Goal: Task Accomplishment & Management: Manage account settings

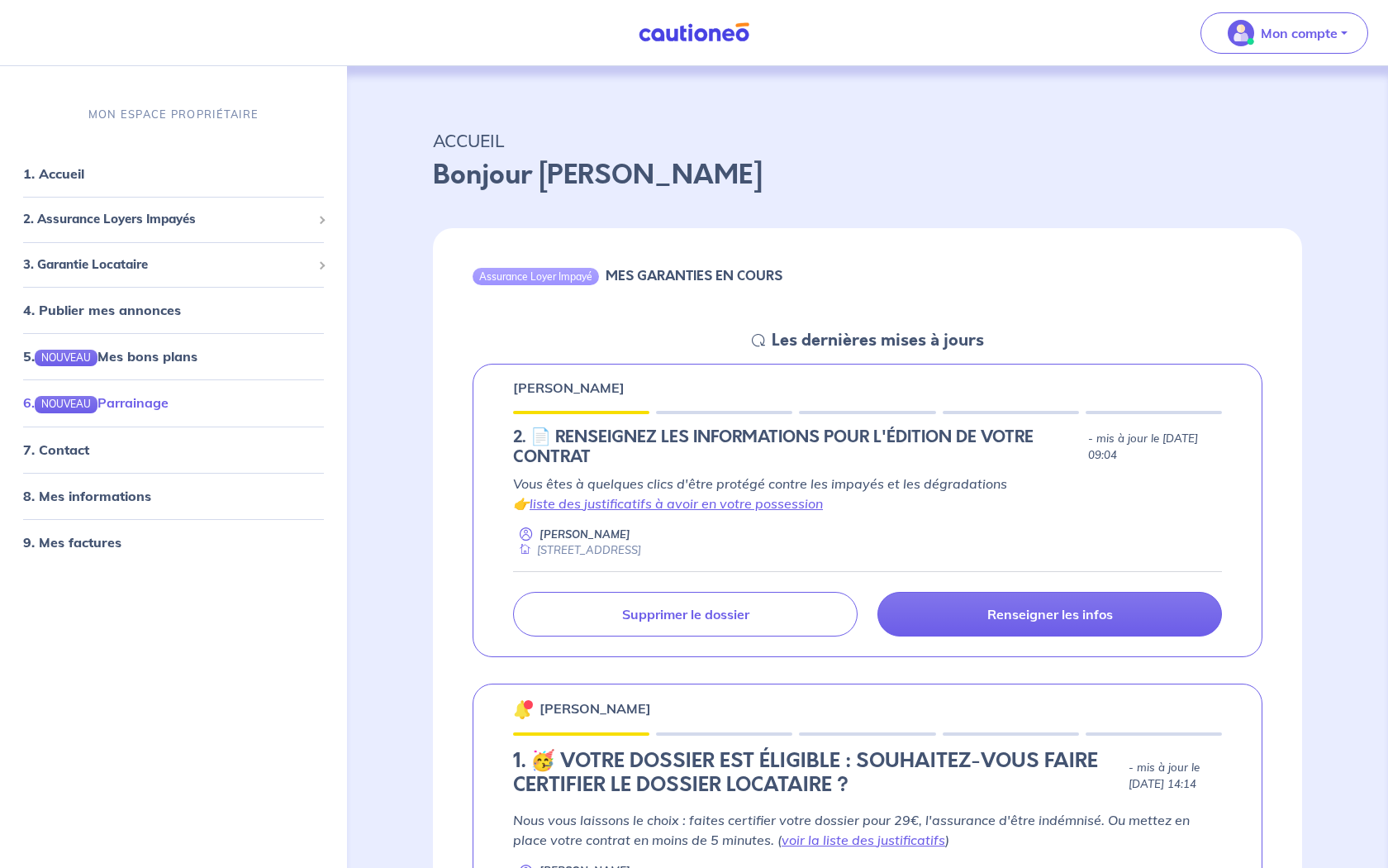
click at [118, 411] on link "6. NOUVEAU Parrainage" at bounding box center [96, 402] width 145 height 16
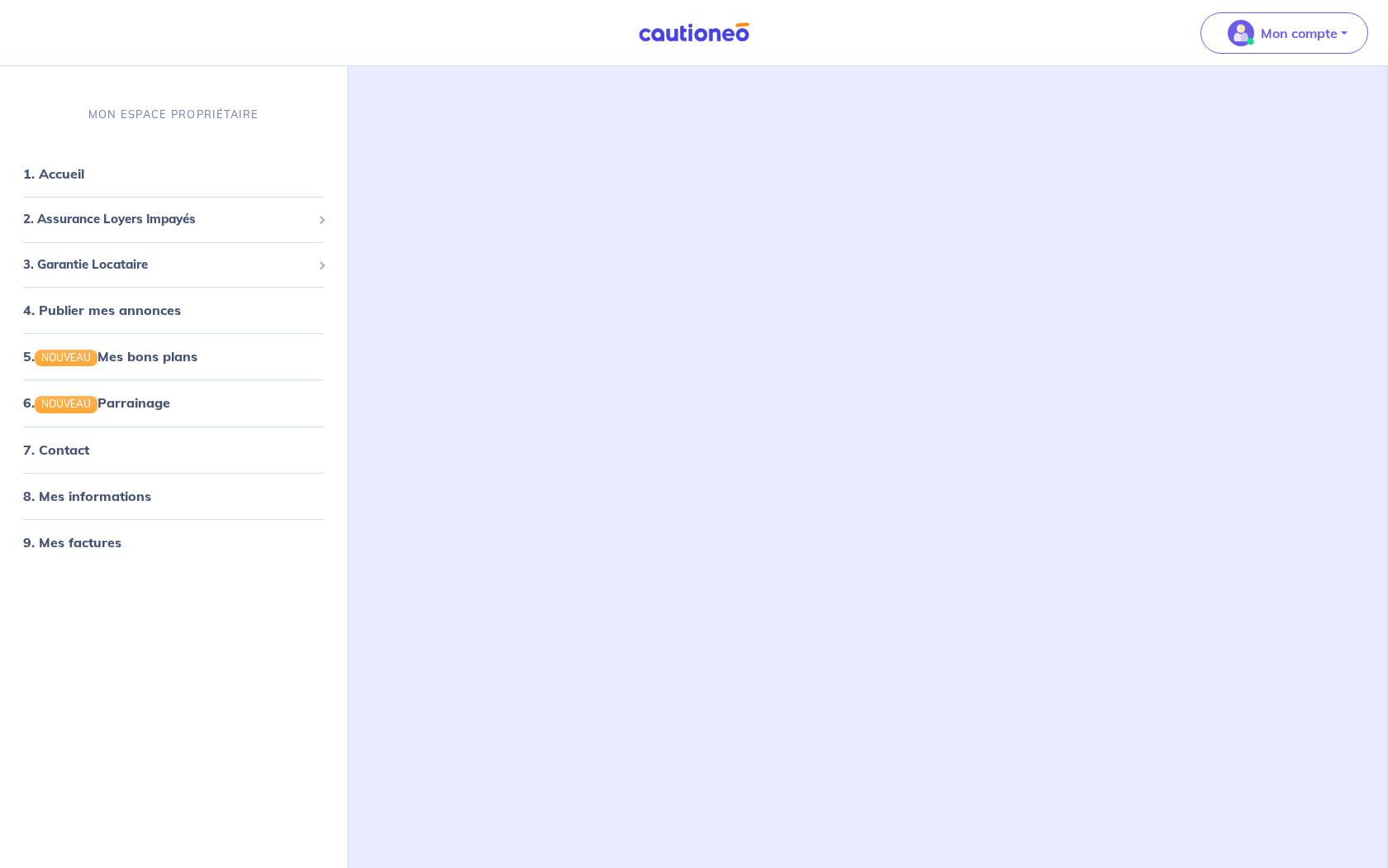
scroll to position [281, 0]
click at [87, 266] on span "3. Garantie Locataire" at bounding box center [168, 264] width 288 height 19
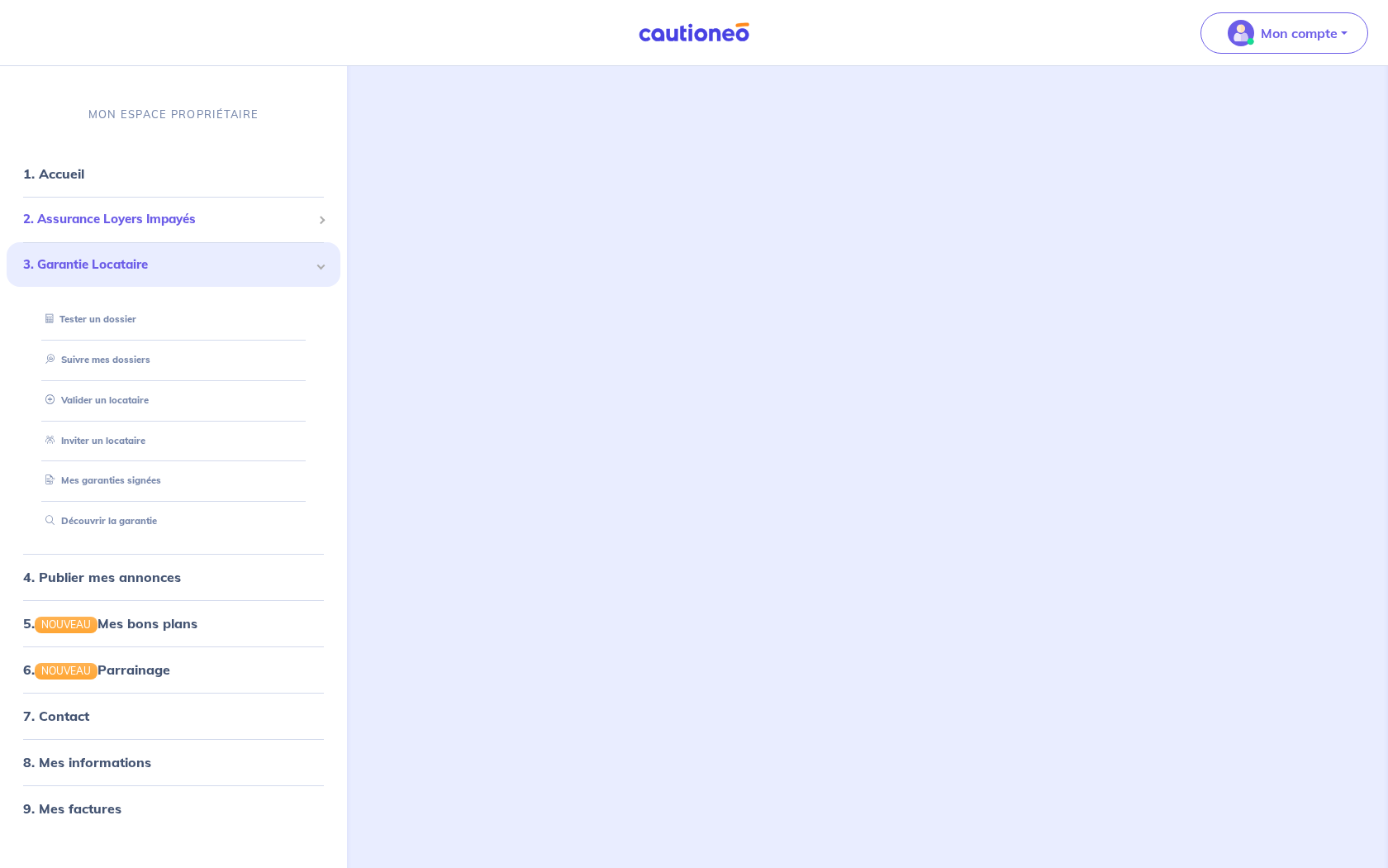
click at [108, 210] on span "2. Assurance Loyers Impayés" at bounding box center [168, 219] width 288 height 19
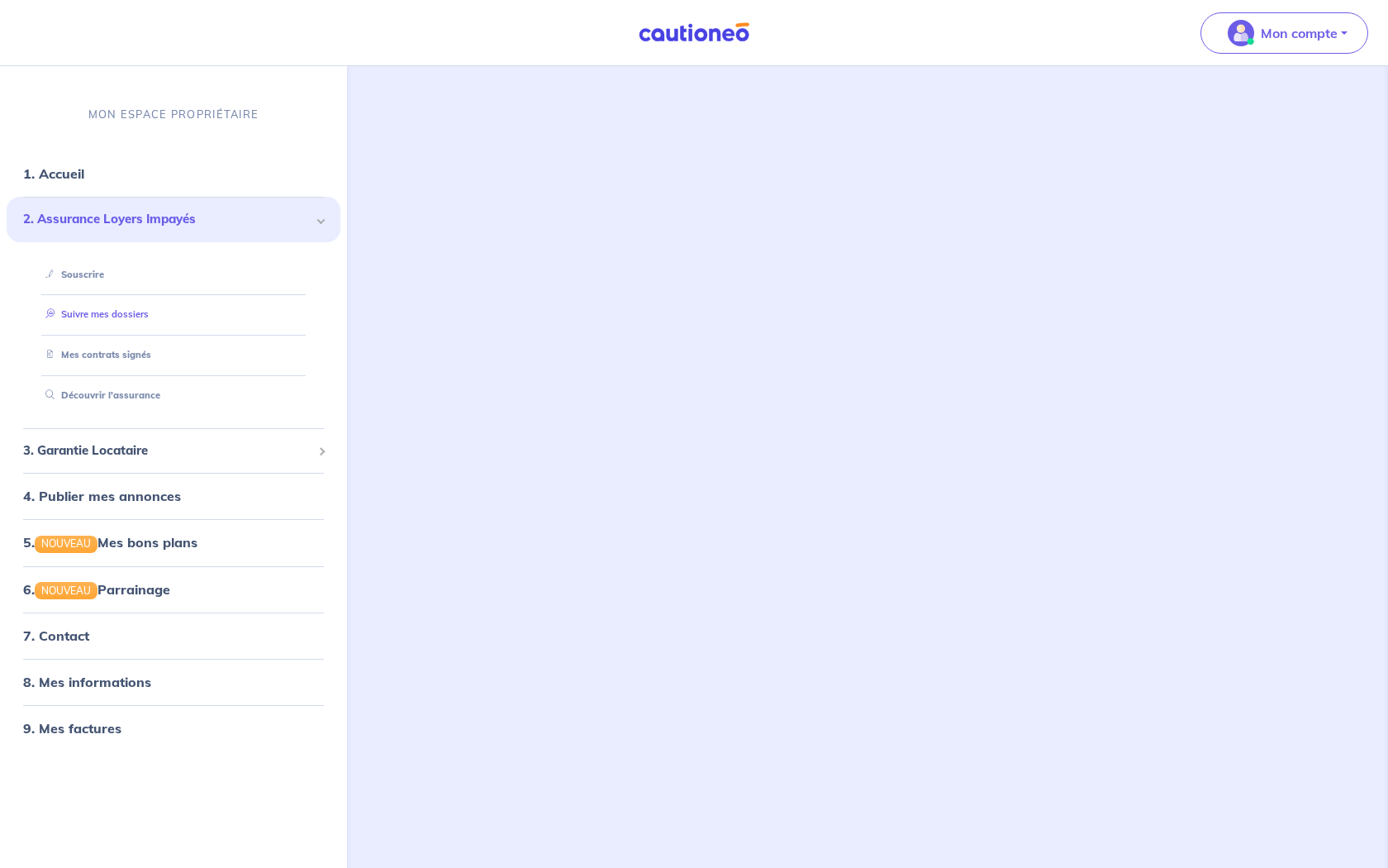
click at [86, 317] on link "Suivre mes dossiers" at bounding box center [94, 314] width 110 height 12
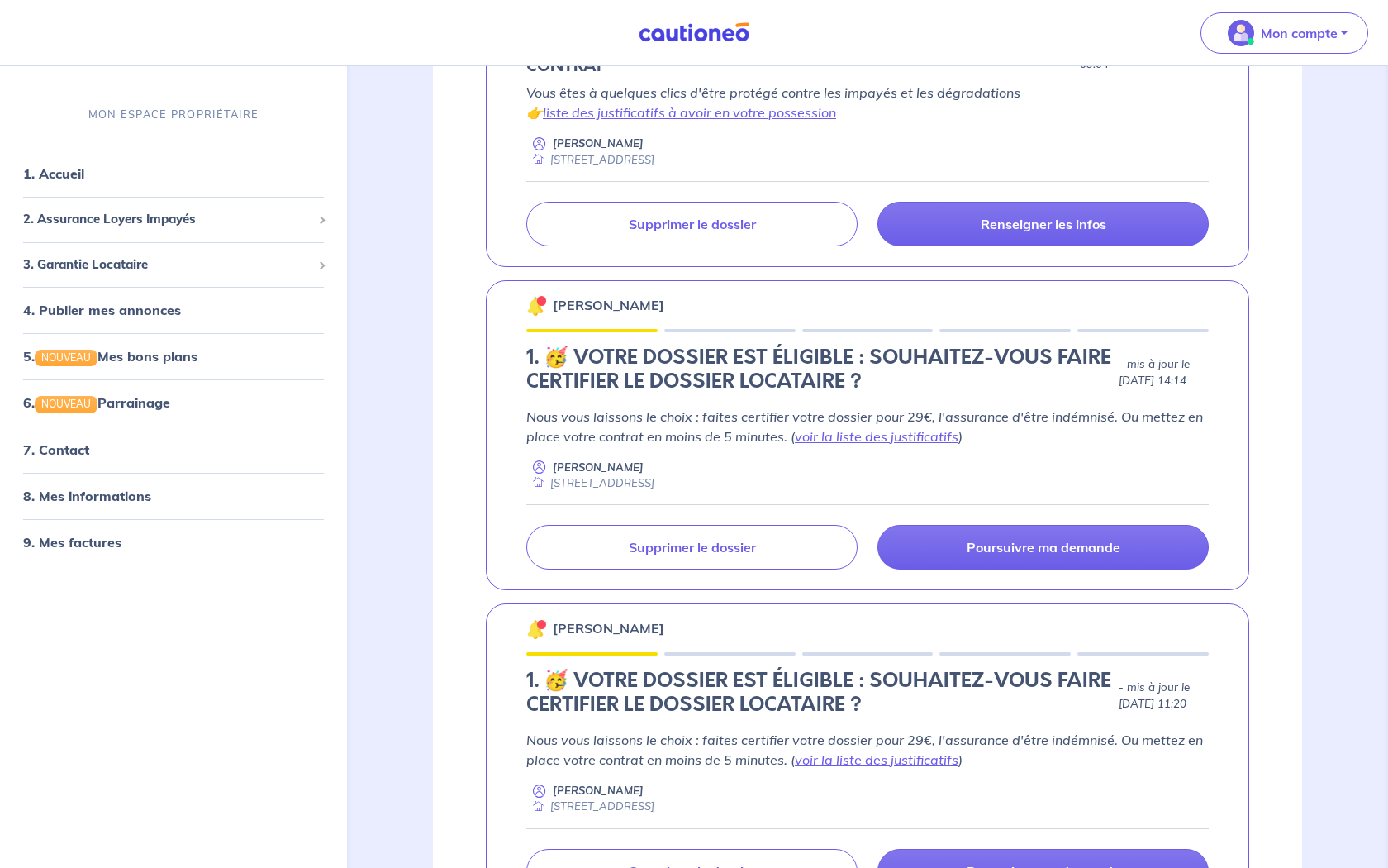
scroll to position [543, 0]
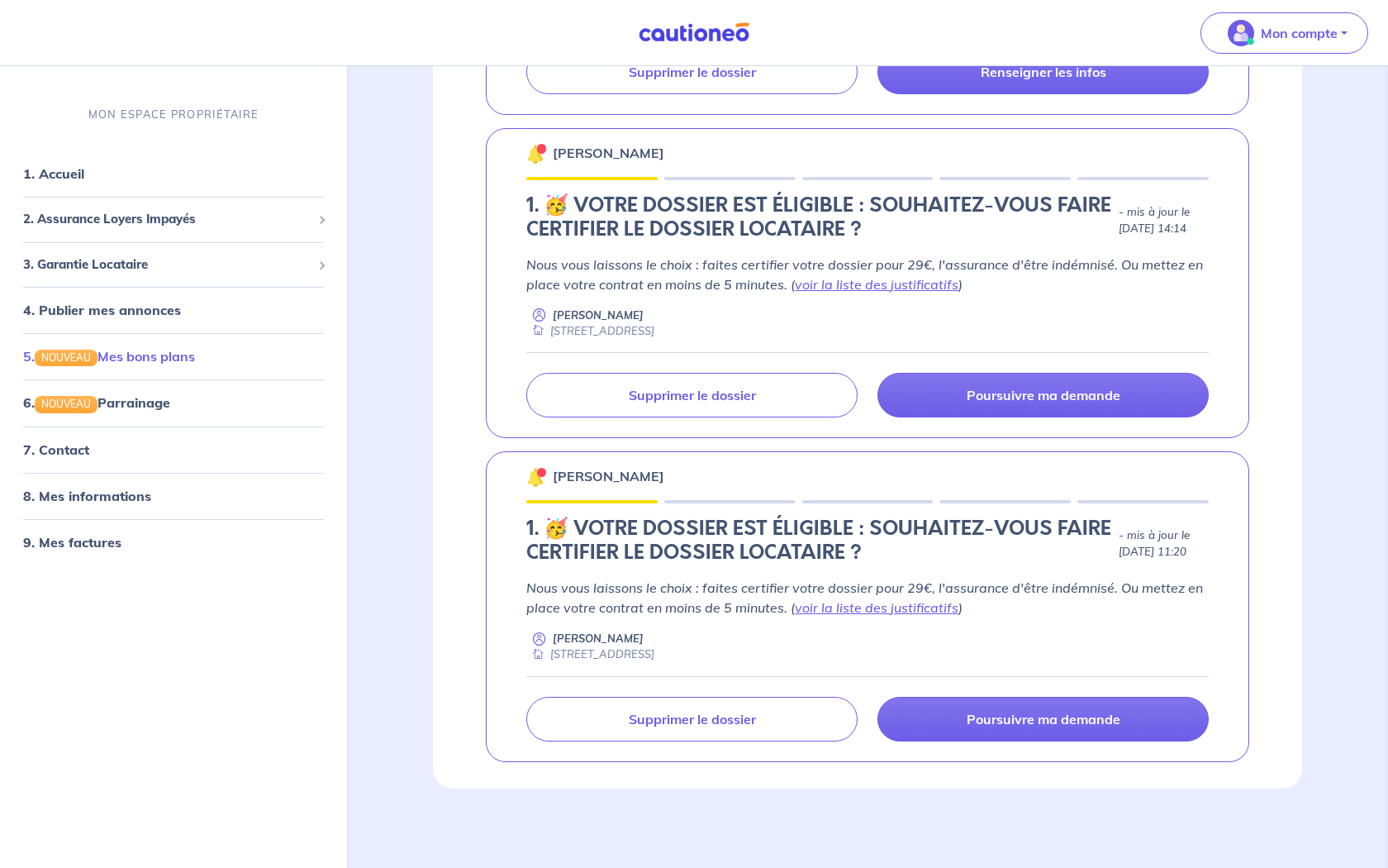
click at [124, 333] on li "5. NOUVEAU Mes bons plans" at bounding box center [173, 356] width 333 height 46
click at [124, 310] on link "4. Publier mes annonces" at bounding box center [100, 310] width 153 height 16
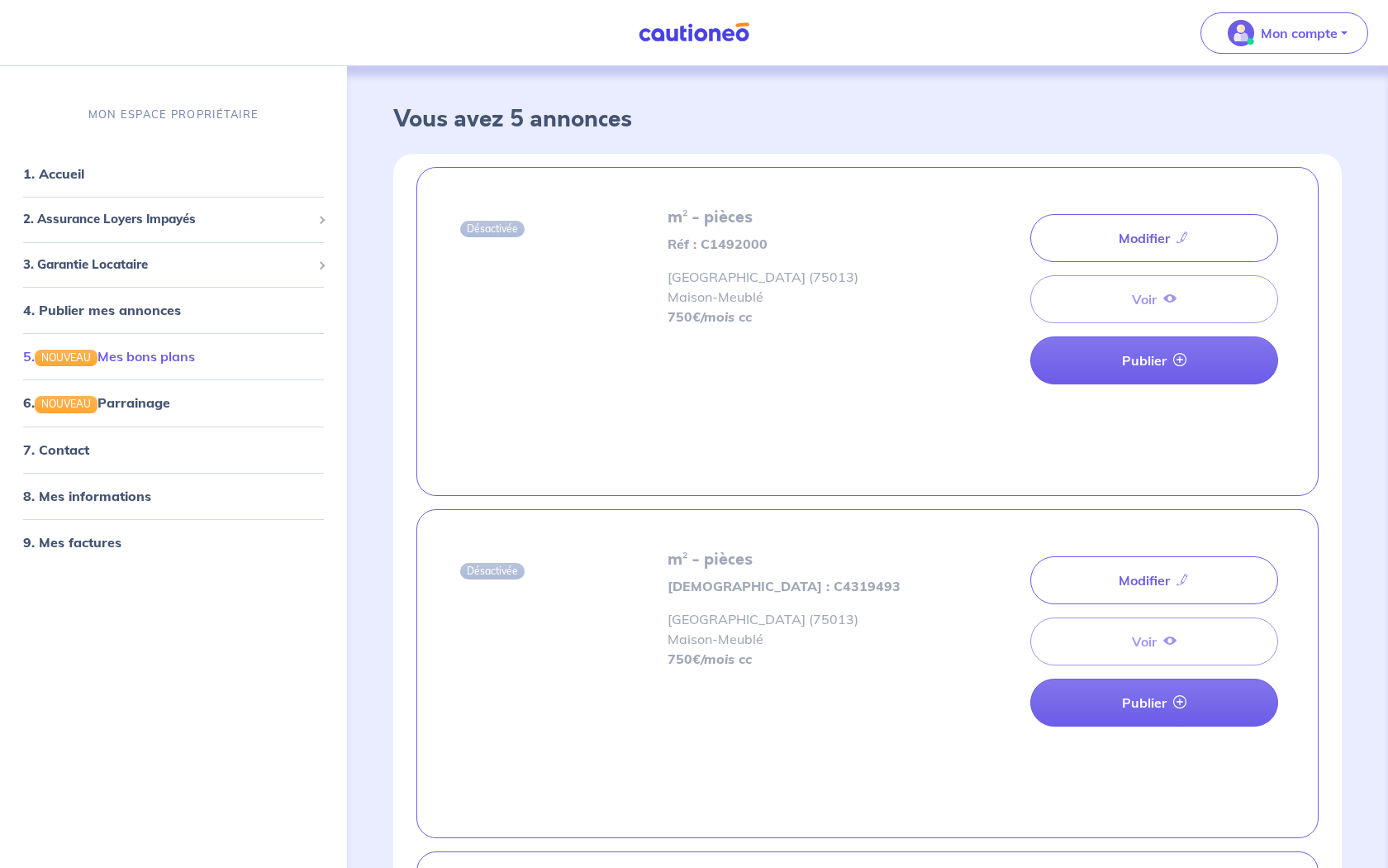
click at [158, 356] on link "5. NOUVEAU Mes bons plans" at bounding box center [109, 356] width 172 height 16
click at [1252, 25] on img "button" at bounding box center [1241, 32] width 26 height 26
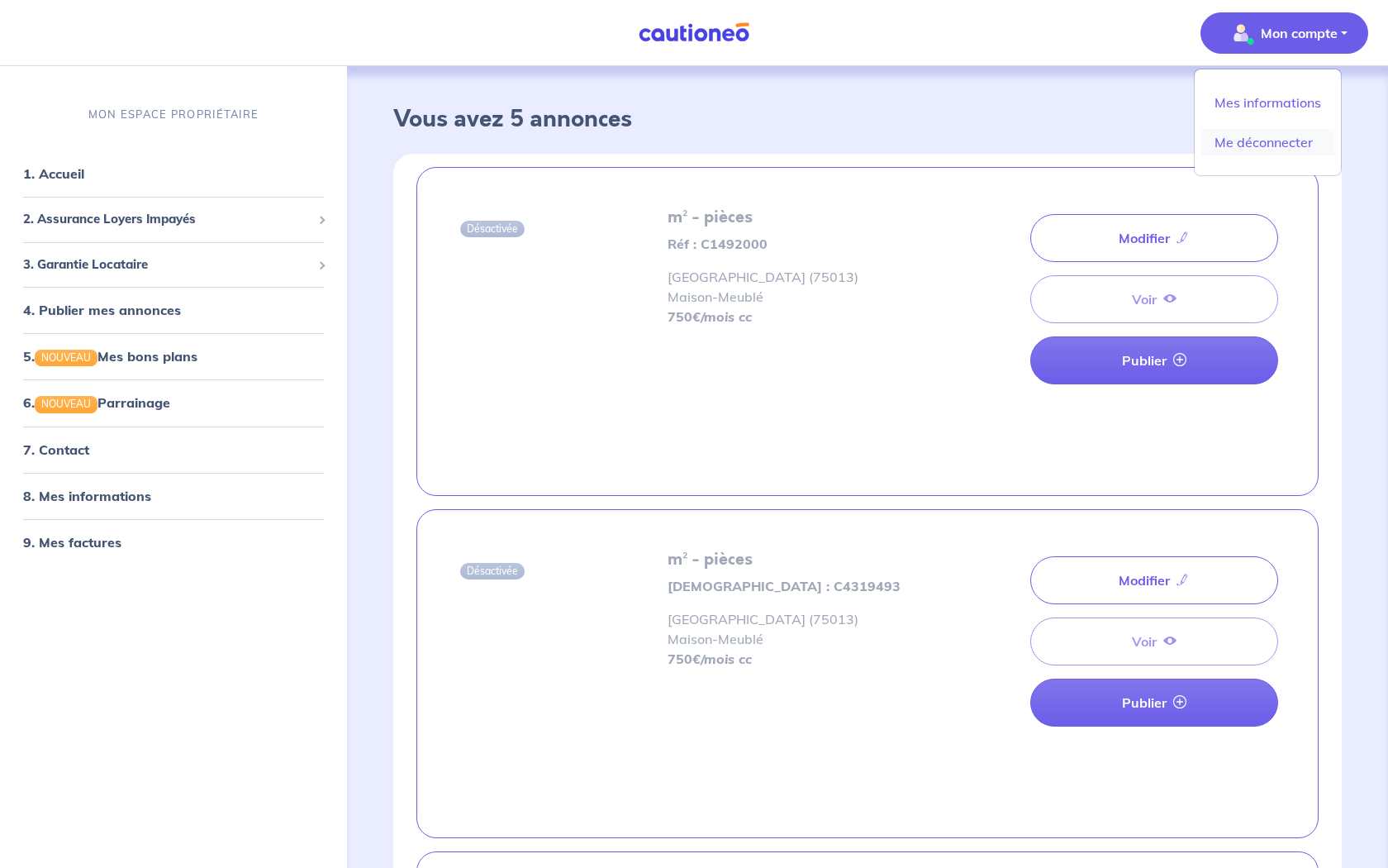
click at [1246, 138] on link "Me déconnecter" at bounding box center [1268, 142] width 133 height 26
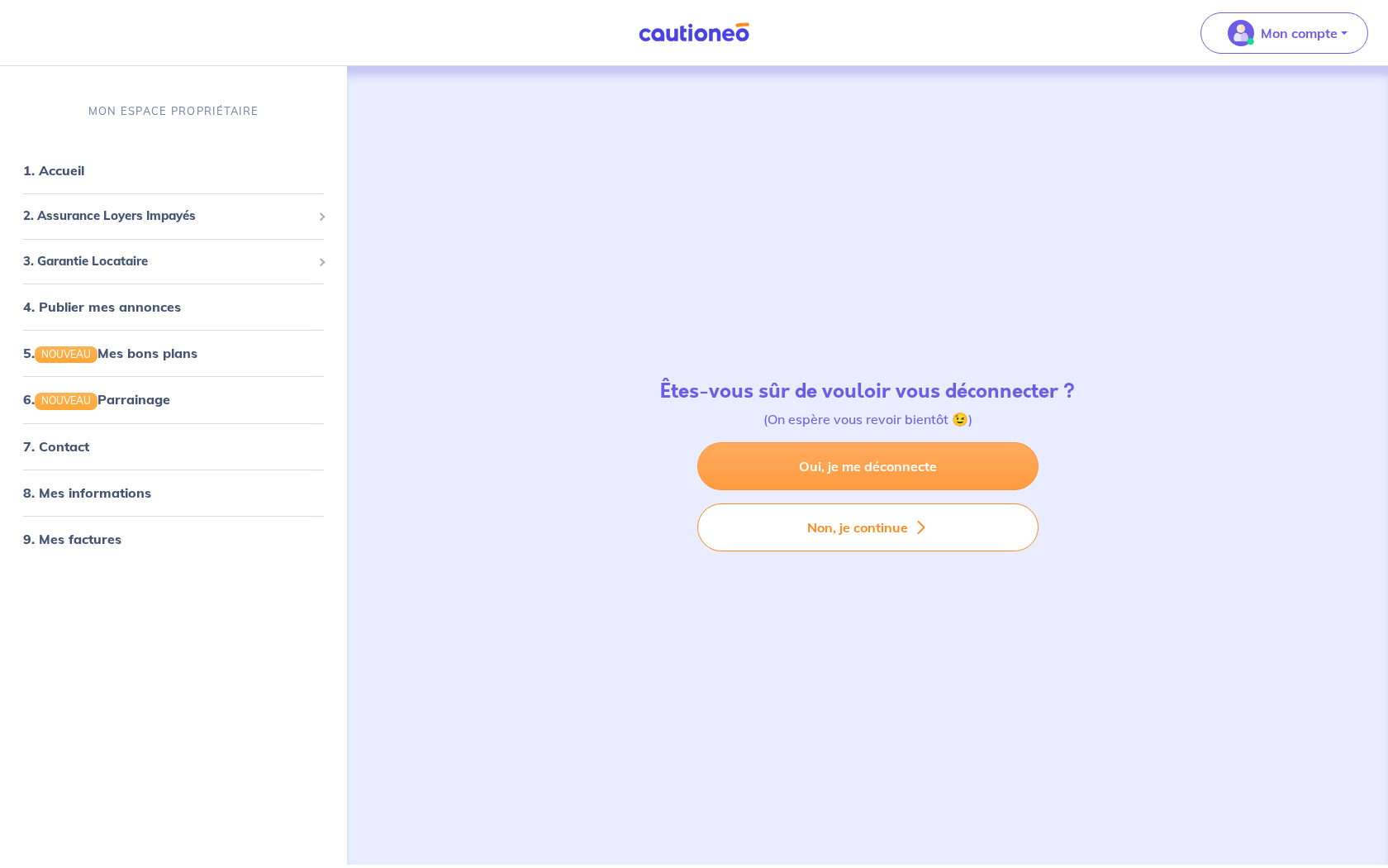
click at [851, 483] on link "Oui, je me déconnecte" at bounding box center [868, 466] width 342 height 48
